Goal: Task Accomplishment & Management: Use online tool/utility

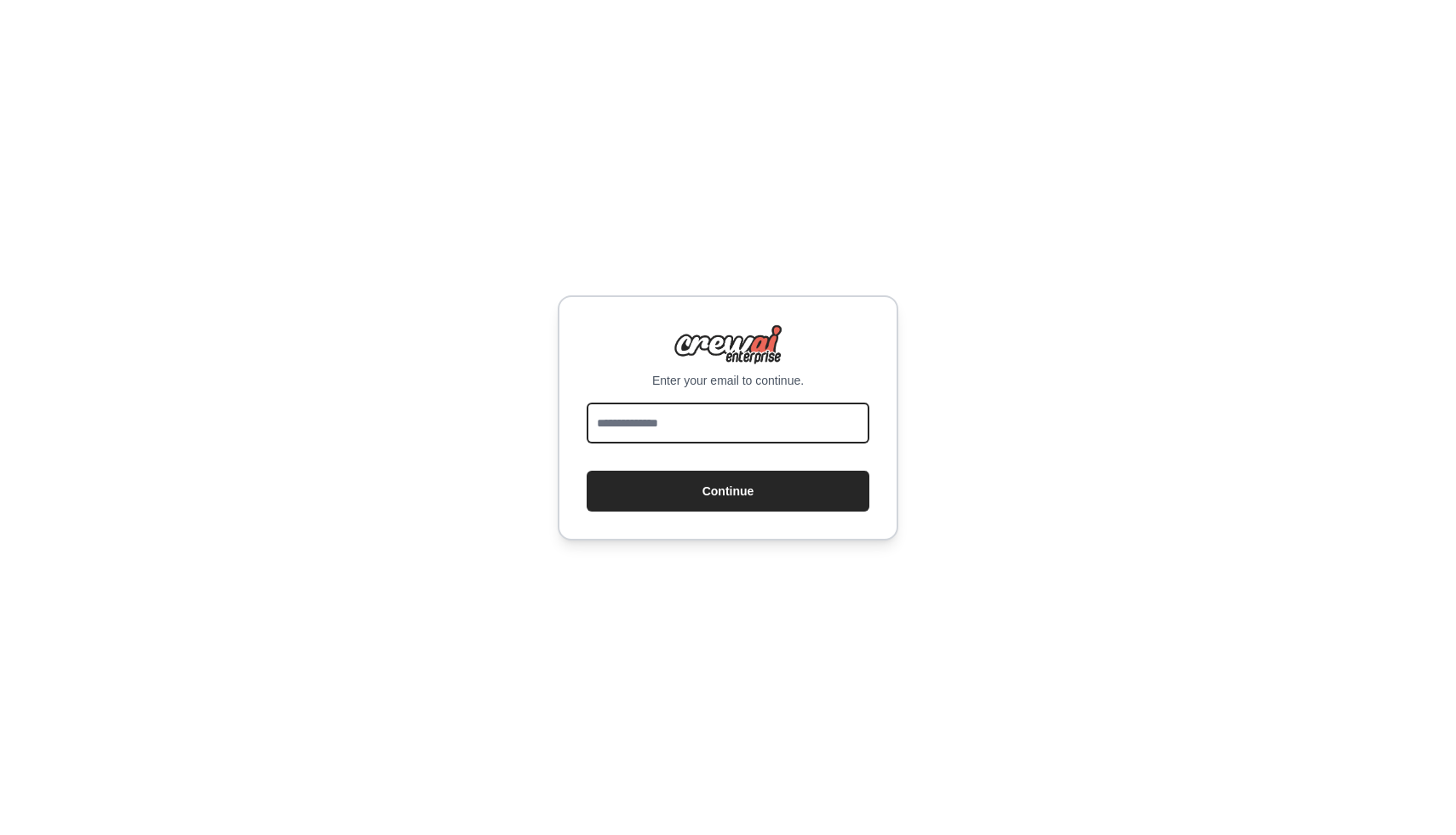
click at [673, 429] on input "email" at bounding box center [727, 423] width 283 height 41
type input "**********"
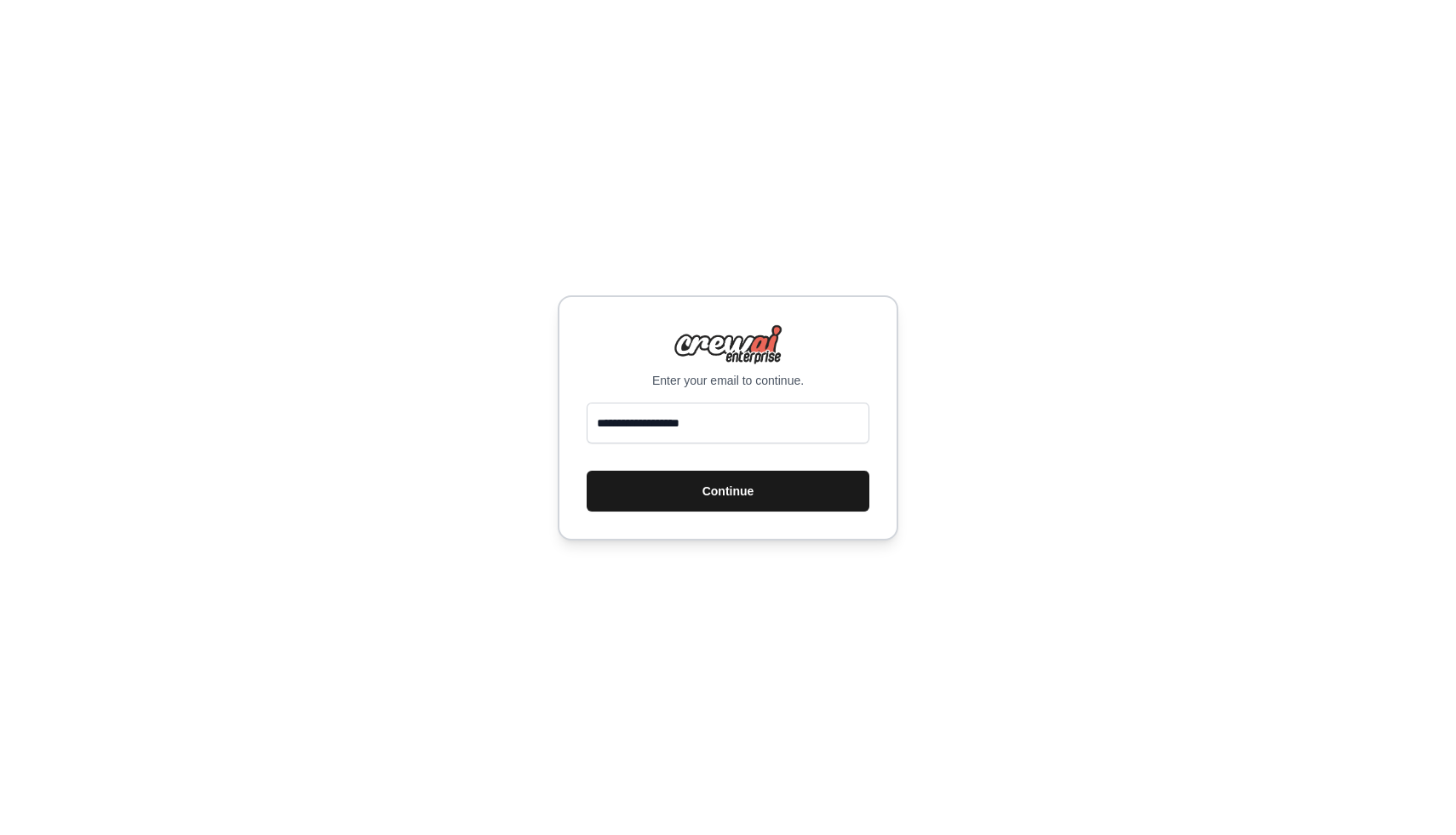
click at [730, 489] on button "Continue" at bounding box center [727, 491] width 283 height 41
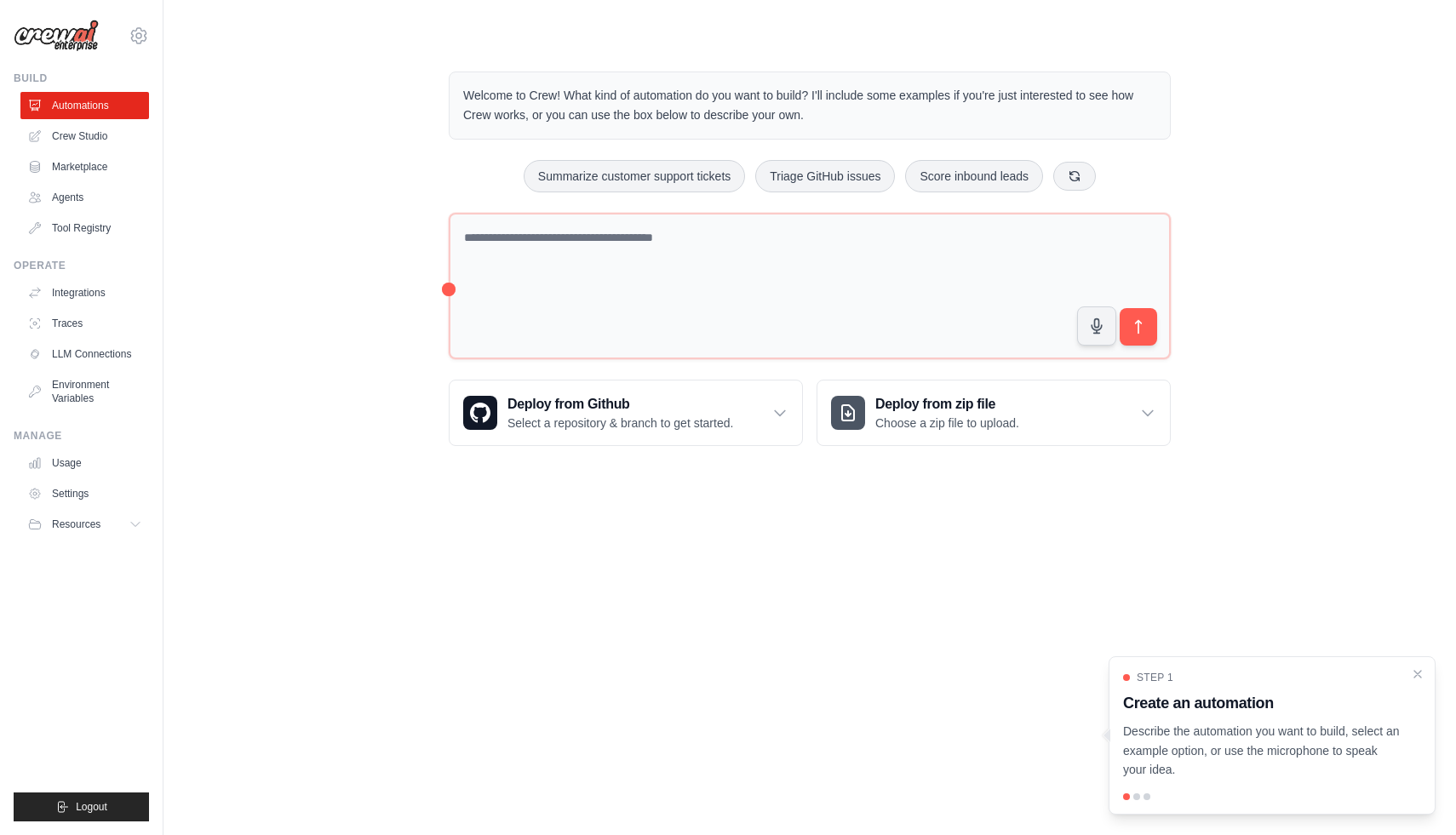
click at [766, 611] on body "[EMAIL_ADDRESS][DOMAIN_NAME] Settings Build Automations Crew Studio" at bounding box center [728, 417] width 1456 height 835
click at [758, 599] on body "[EMAIL_ADDRESS][DOMAIN_NAME] Settings Build Automations Crew Studio" at bounding box center [728, 417] width 1456 height 835
click at [747, 585] on body "[EMAIL_ADDRESS][DOMAIN_NAME] Settings Build Automations Crew Studio" at bounding box center [728, 417] width 1456 height 835
click at [92, 139] on link "Crew Studio" at bounding box center [86, 136] width 129 height 27
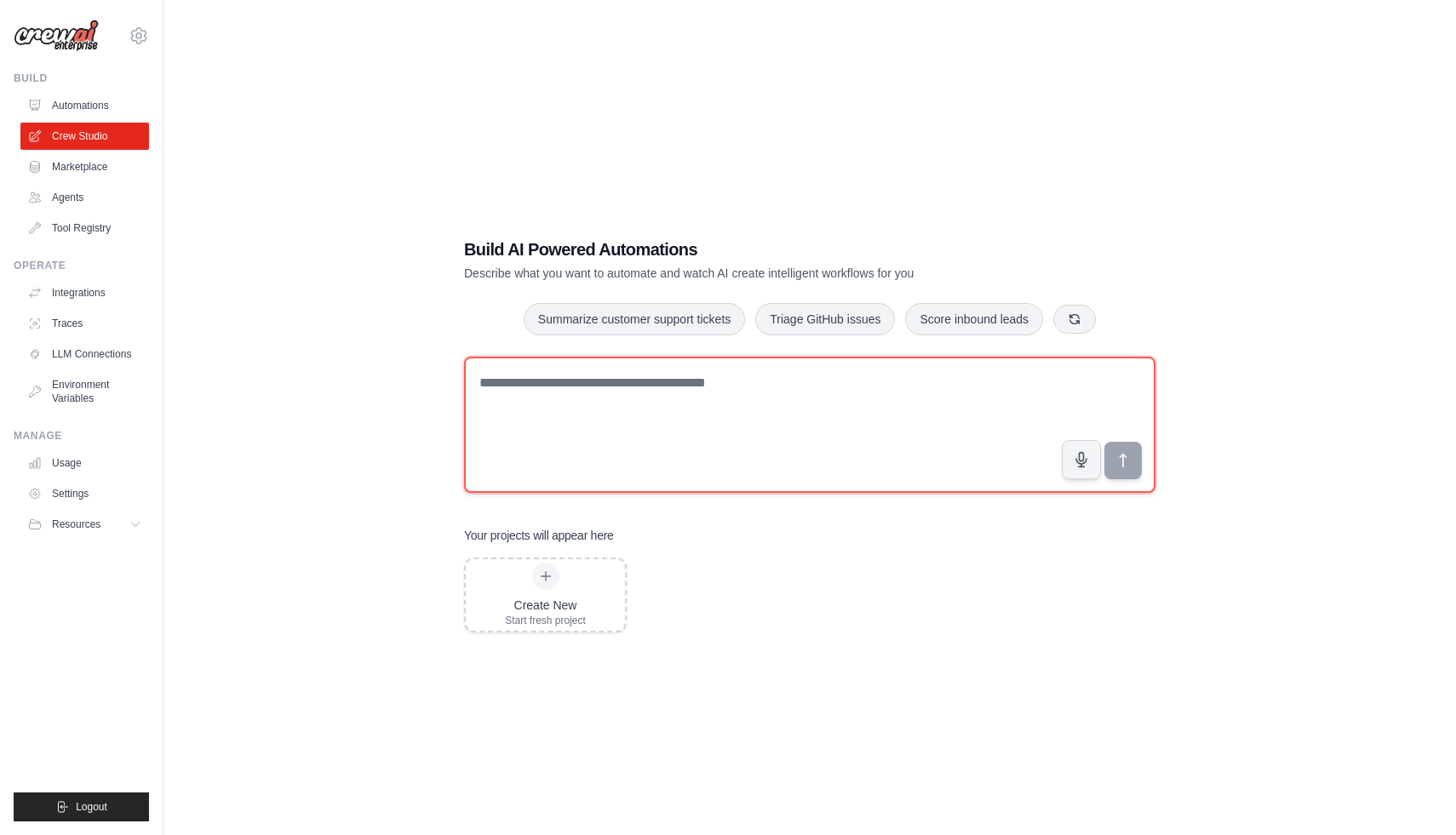
click at [655, 394] on textarea at bounding box center [809, 424] width 691 height 136
click at [654, 389] on textarea at bounding box center [809, 424] width 691 height 136
